Goal: Use online tool/utility: Utilize a website feature to perform a specific function

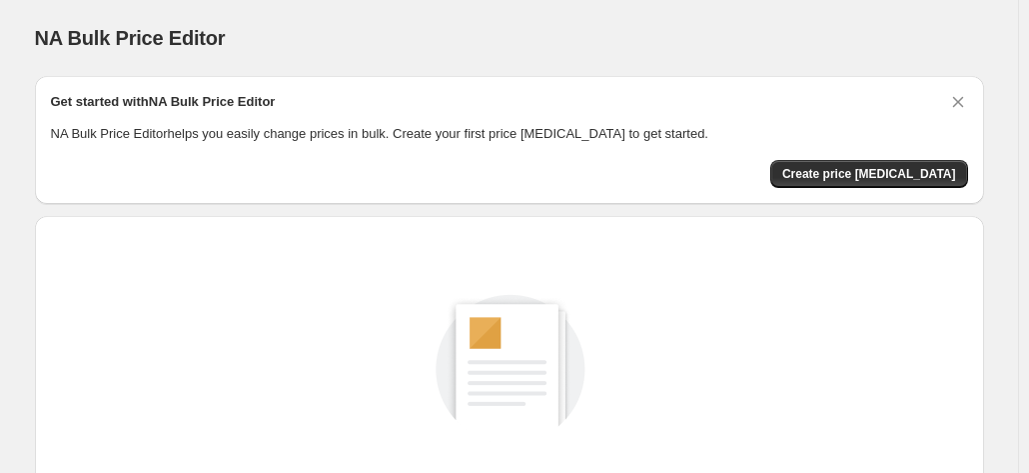
scroll to position [275, 0]
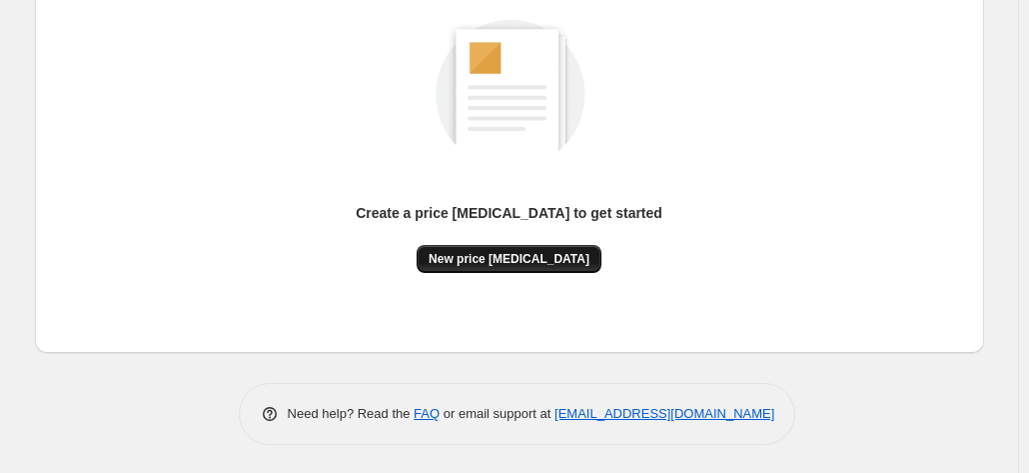
click at [555, 253] on span "New price [MEDICAL_DATA]" at bounding box center [509, 259] width 161 height 16
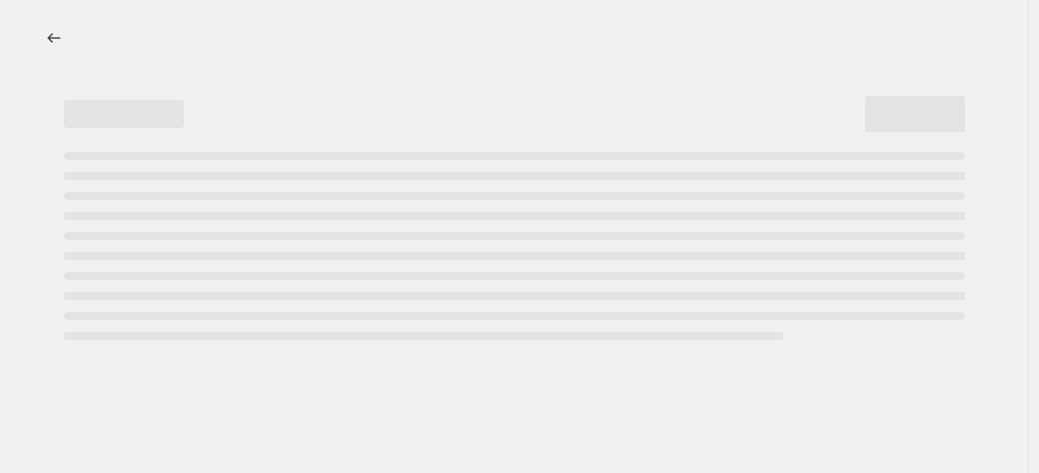
select select "percentage"
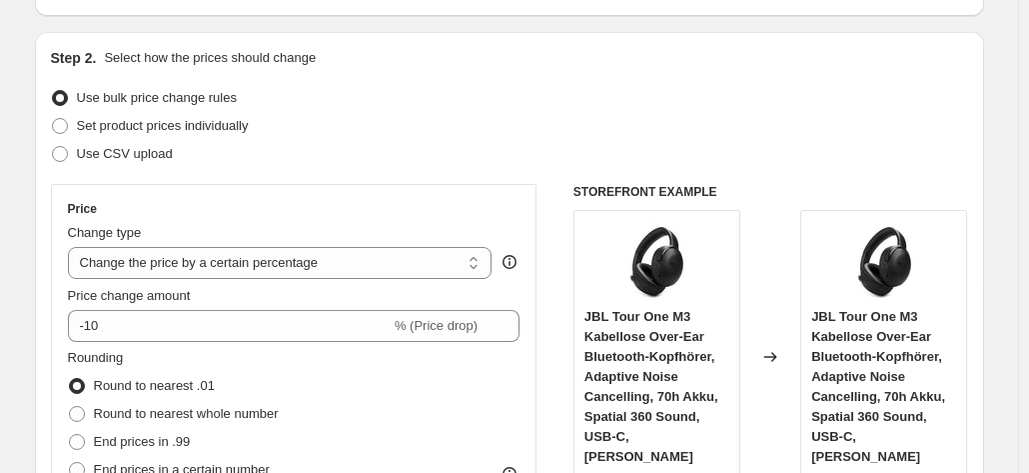
scroll to position [200, 0]
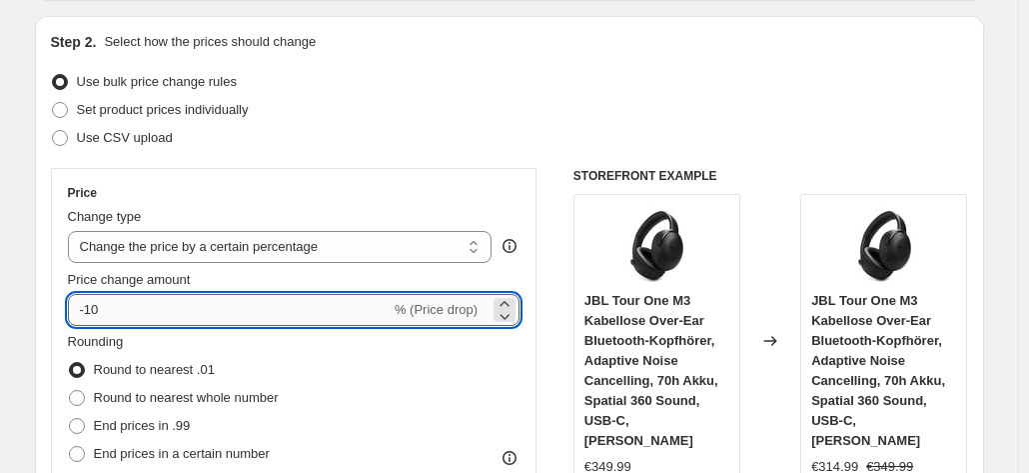
click at [321, 306] on input "-10" at bounding box center [229, 310] width 323 height 32
type input "-1"
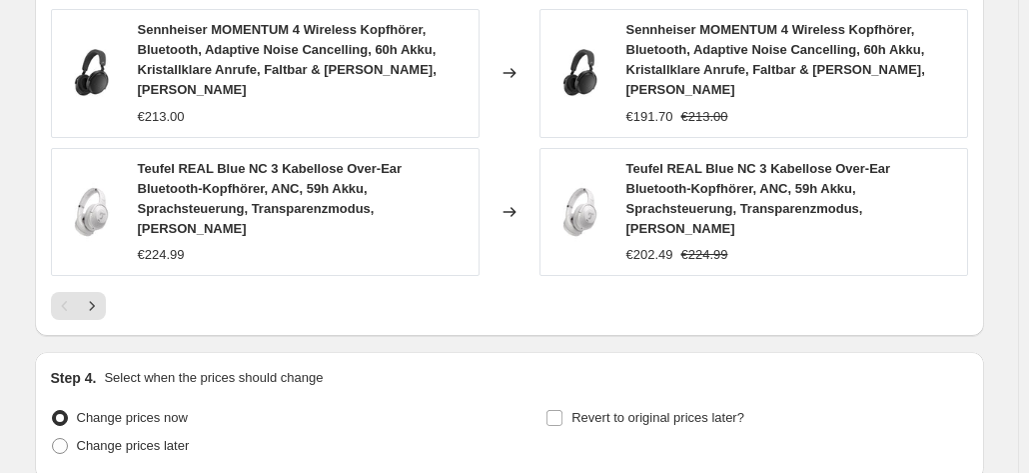
scroll to position [1652, 0]
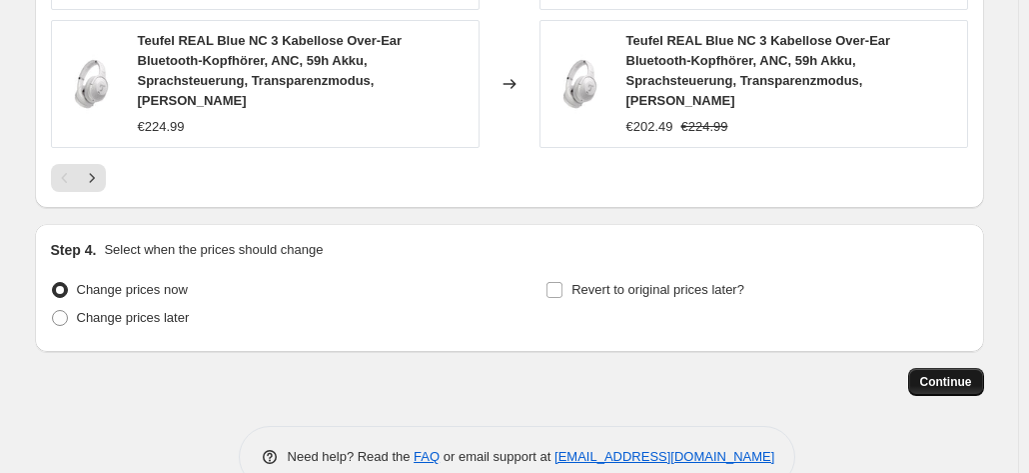
type input "-35"
click at [933, 374] on span "Continue" at bounding box center [946, 382] width 52 height 16
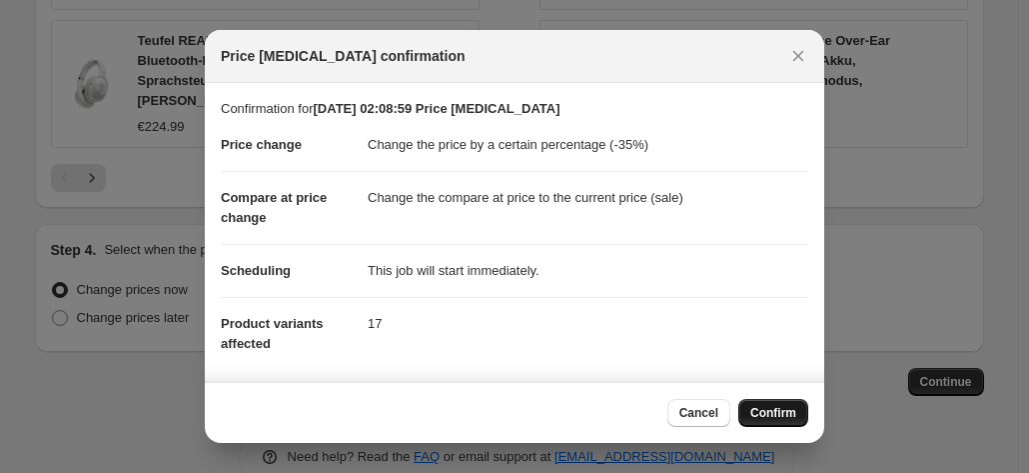
click at [777, 418] on span "Confirm" at bounding box center [774, 413] width 46 height 16
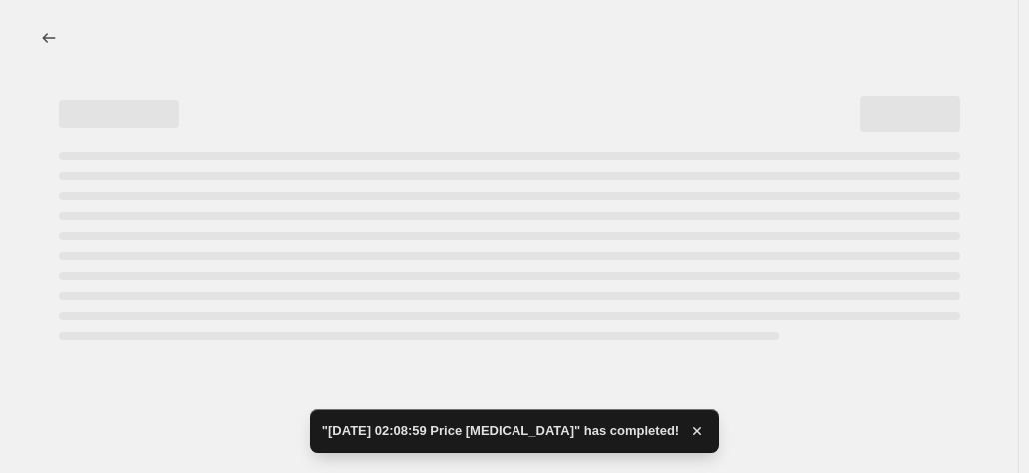
select select "percentage"
